Goal: Task Accomplishment & Management: Use online tool/utility

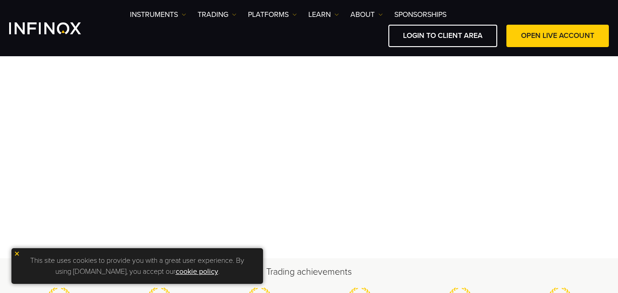
click at [17, 253] on img at bounding box center [17, 254] width 6 height 6
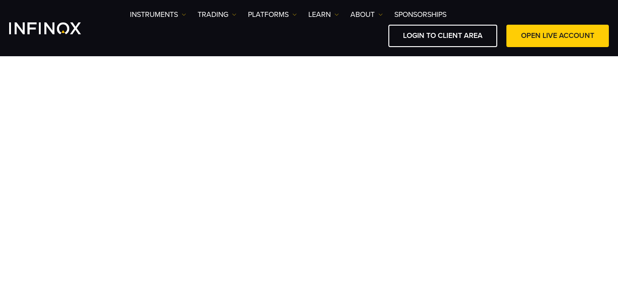
scroll to position [68, 0]
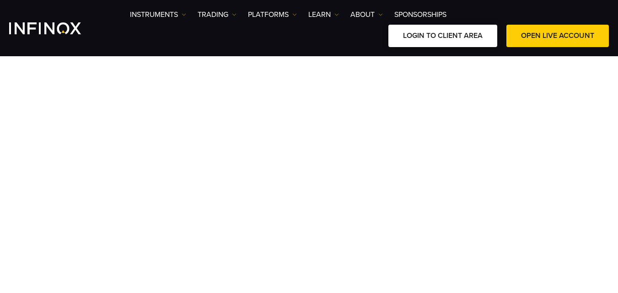
click at [458, 32] on link "LOGIN TO CLIENT AREA" at bounding box center [442, 36] width 109 height 22
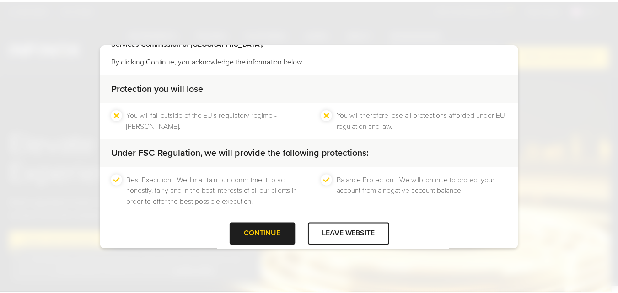
scroll to position [60, 0]
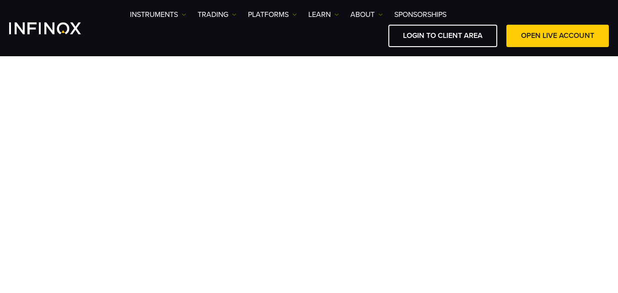
scroll to position [59, 0]
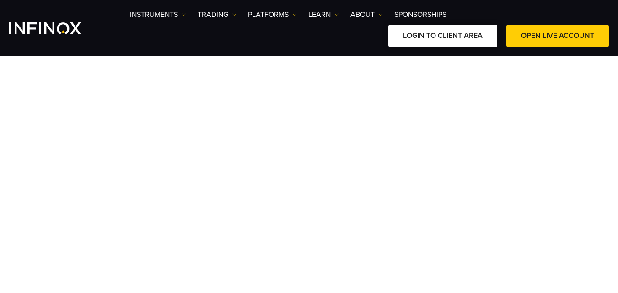
click at [436, 38] on link "LOGIN TO CLIENT AREA" at bounding box center [442, 36] width 109 height 22
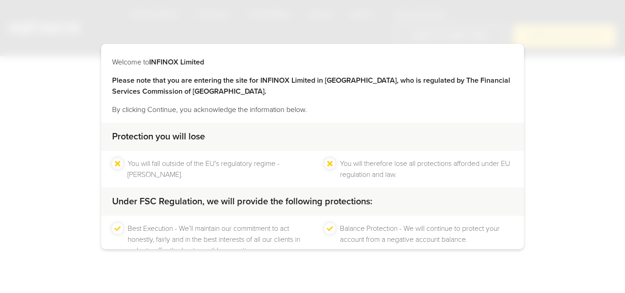
scroll to position [60, 0]
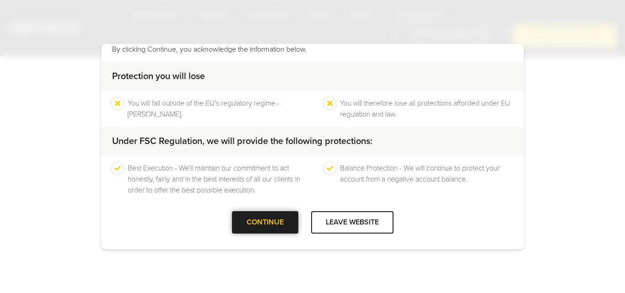
click at [246, 221] on div "CONTINUE" at bounding box center [265, 222] width 66 height 22
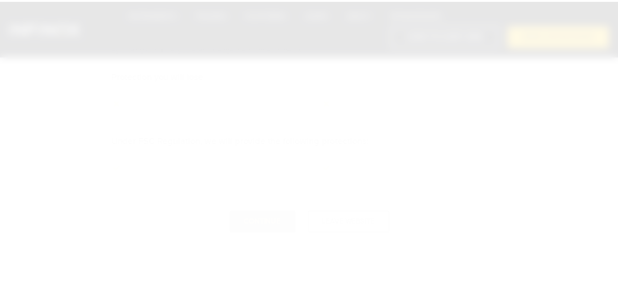
scroll to position [0, 0]
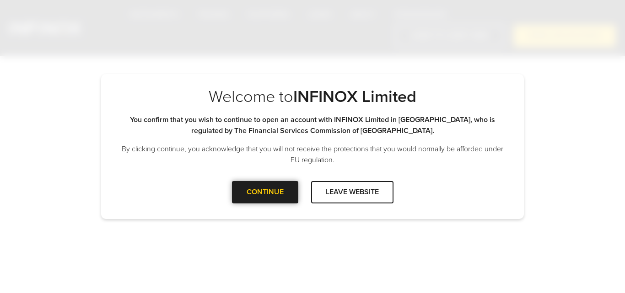
click at [260, 199] on div "CONTINUE" at bounding box center [265, 192] width 66 height 22
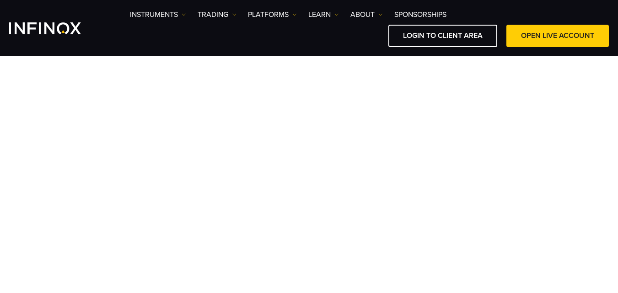
scroll to position [59, 0]
